Goal: Task Accomplishment & Management: Manage account settings

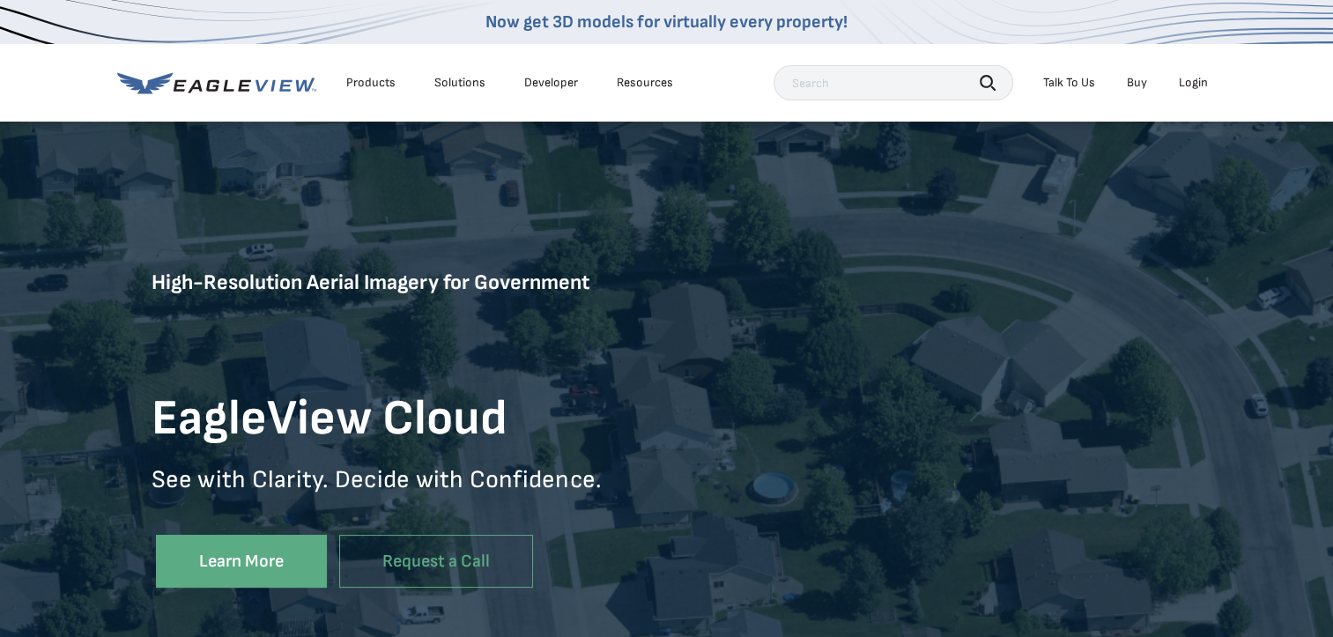
click at [1195, 91] on li "Login" at bounding box center [1193, 83] width 47 height 26
click at [1198, 75] on div "Login" at bounding box center [1193, 83] width 29 height 16
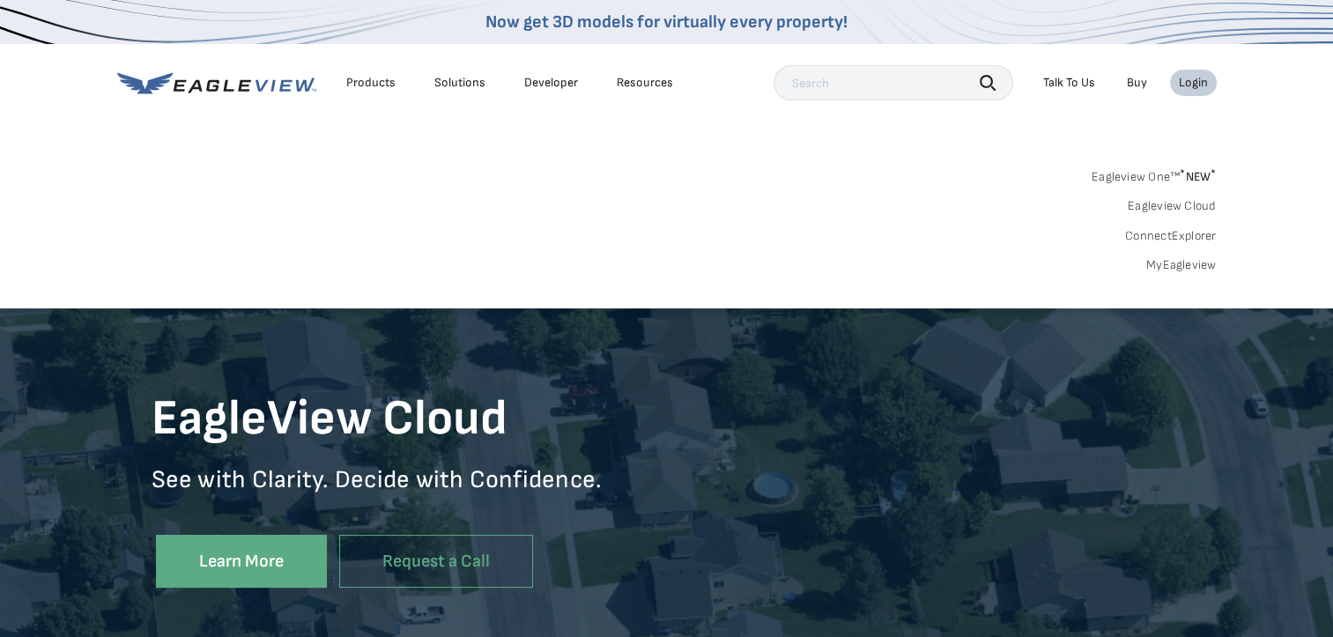
click at [1189, 270] on link "MyEagleview" at bounding box center [1181, 265] width 70 height 16
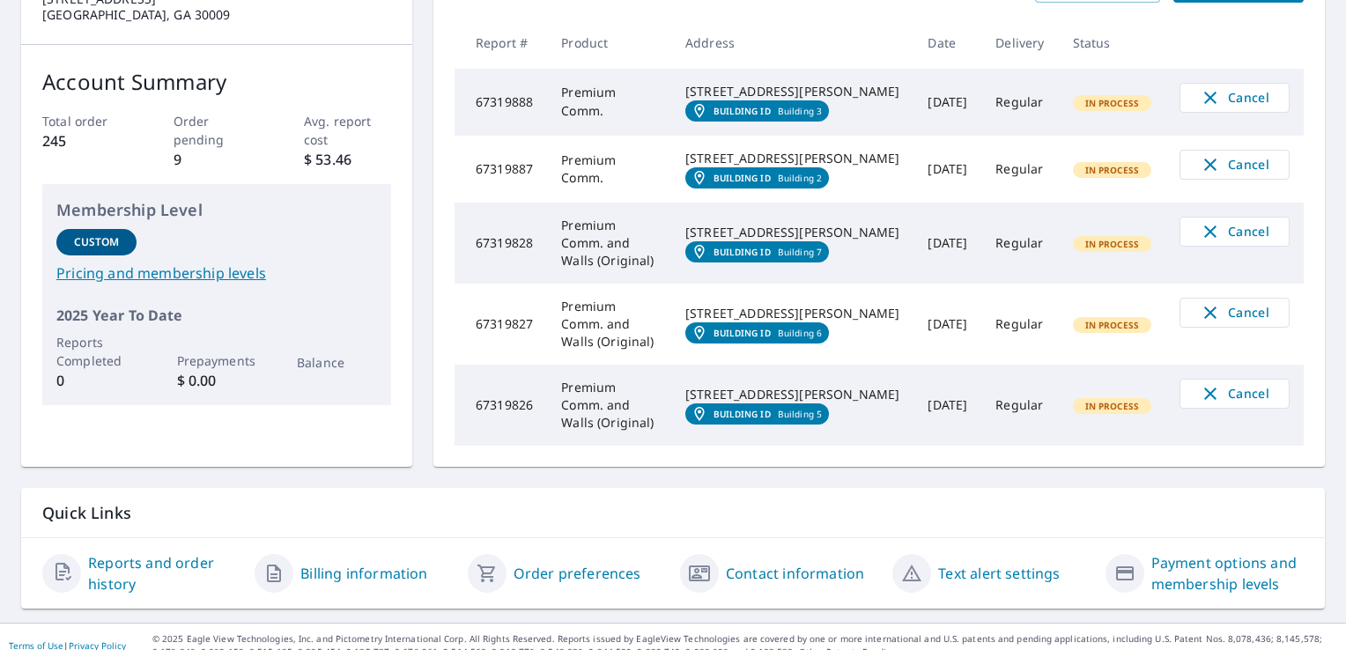
scroll to position [115, 0]
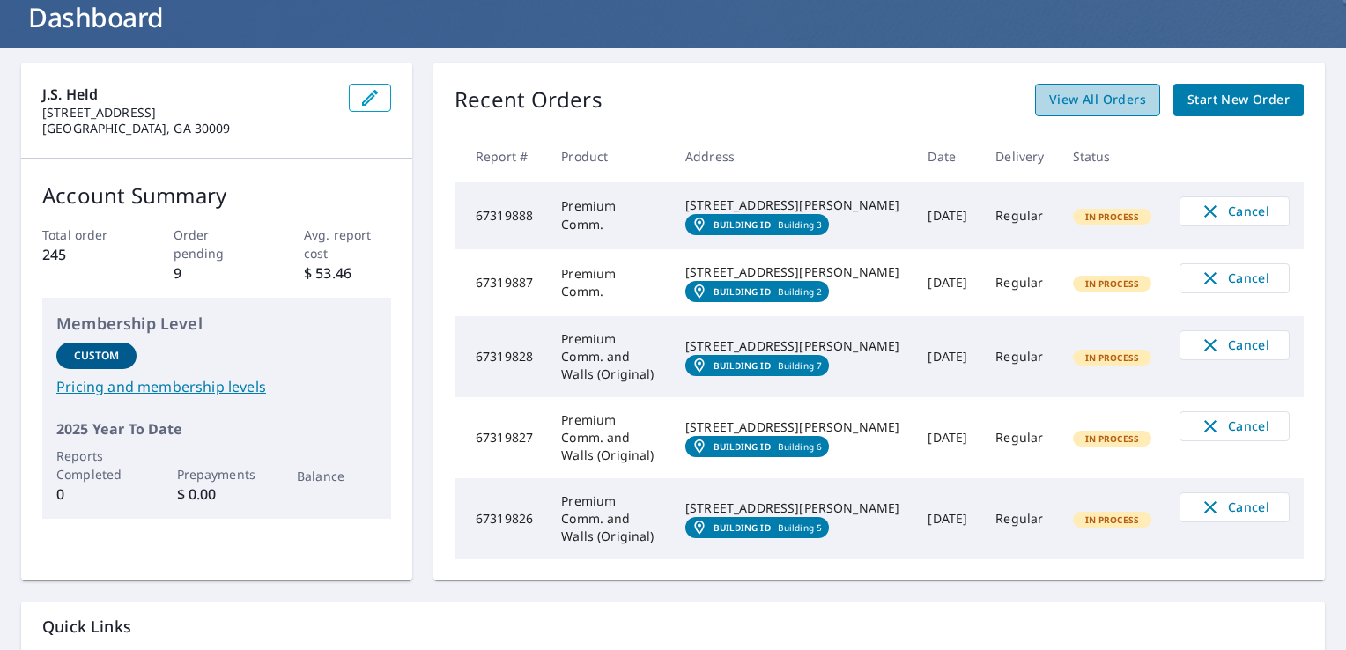
click at [1098, 106] on span "View All Orders" at bounding box center [1097, 100] width 97 height 22
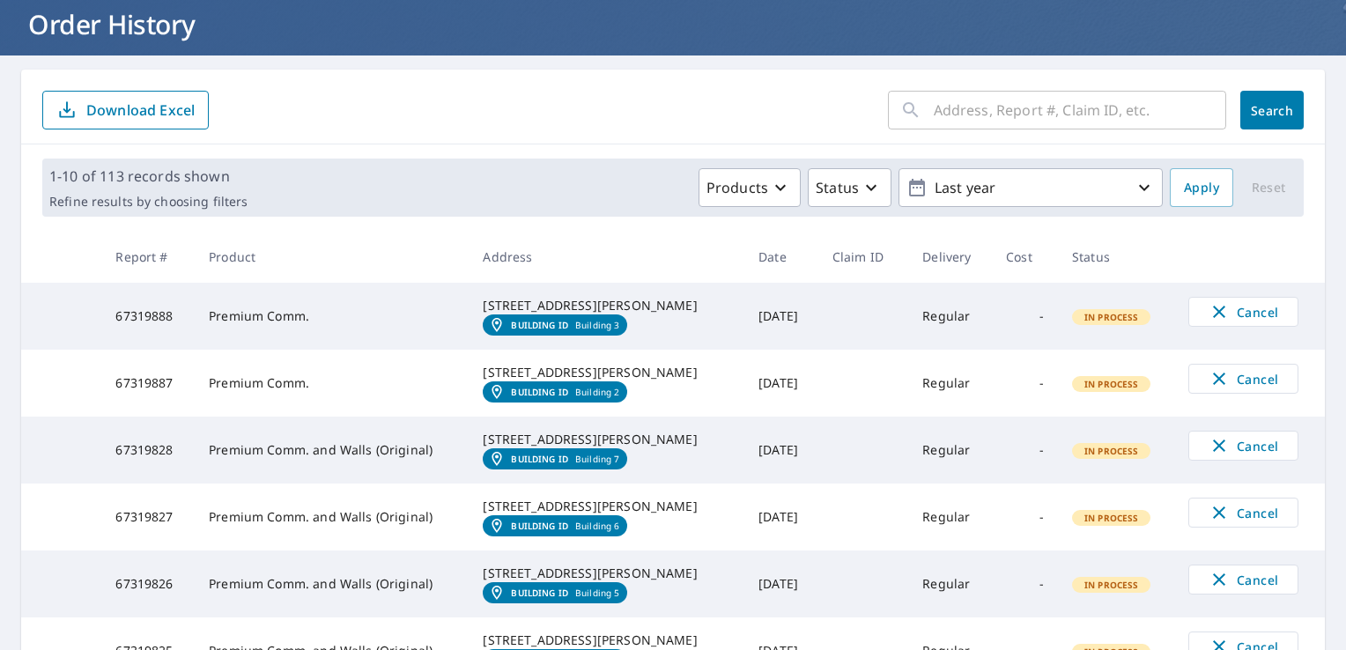
scroll to position [45, 0]
